Goal: Navigation & Orientation: Find specific page/section

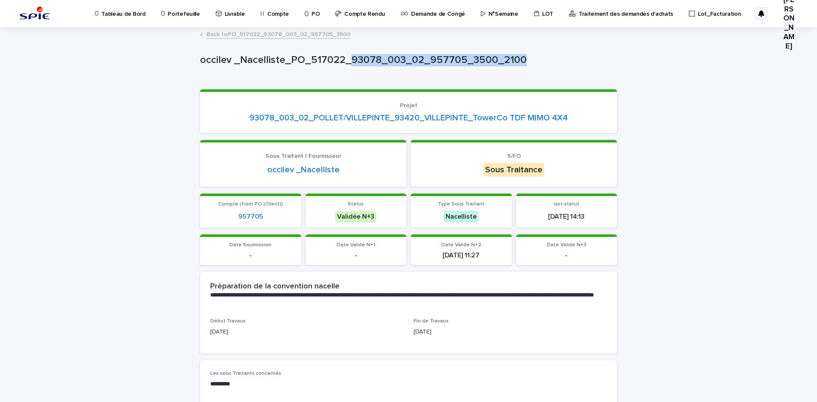
drag, startPoint x: 347, startPoint y: 57, endPoint x: 518, endPoint y: 61, distance: 170.7
click at [518, 61] on p "occilev _Nacelliste_PO_517022_93078_003_02_957705_3500_2100" at bounding box center [407, 60] width 414 height 12
copy p "93078_003_02_957705_3500_2100"
click at [189, 14] on p "Portefeuille" at bounding box center [184, 9] width 32 height 18
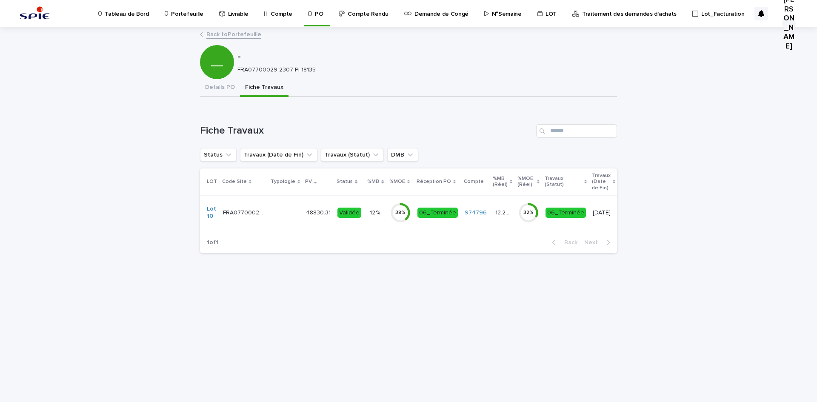
click at [182, 17] on p "Portefeuille" at bounding box center [187, 9] width 32 height 18
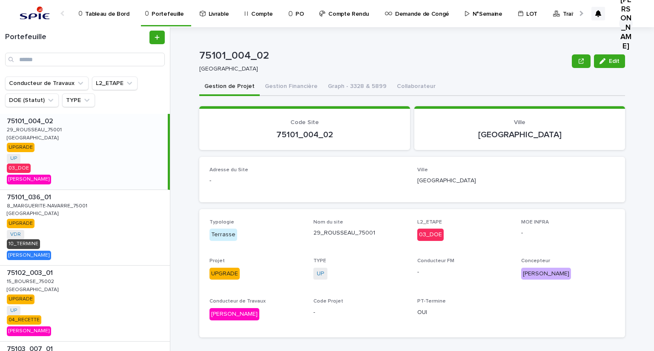
click at [169, 17] on link "Portefeuille" at bounding box center [165, 12] width 43 height 25
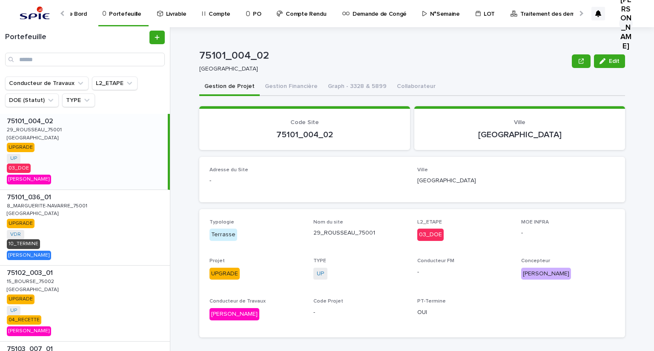
scroll to position [298, 0]
